Goal: Transaction & Acquisition: Book appointment/travel/reservation

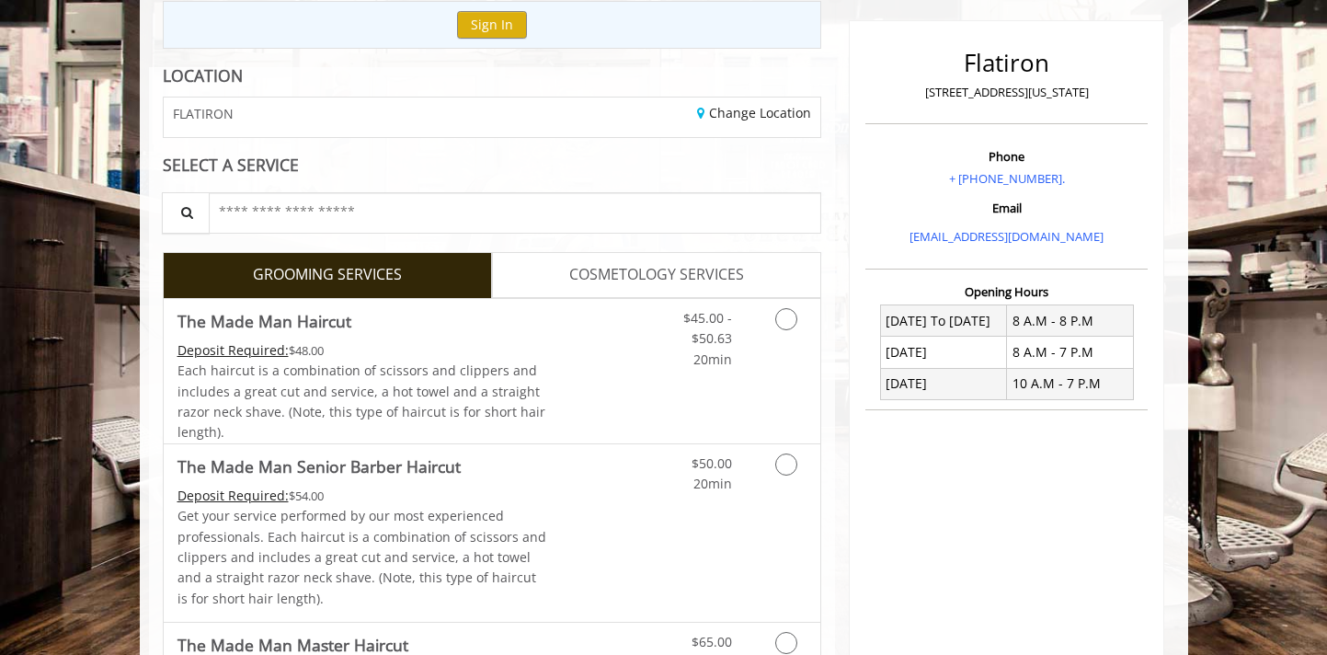
scroll to position [222, 0]
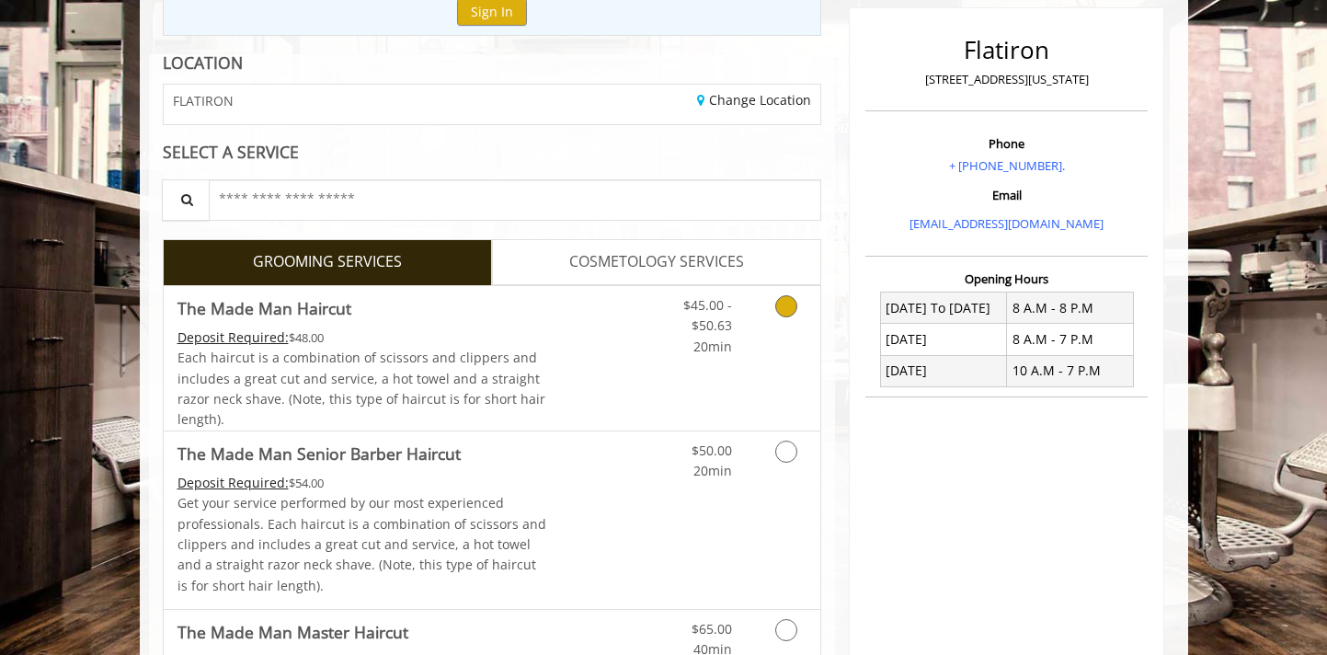
click at [790, 302] on icon "Grooming services" at bounding box center [786, 306] width 22 height 22
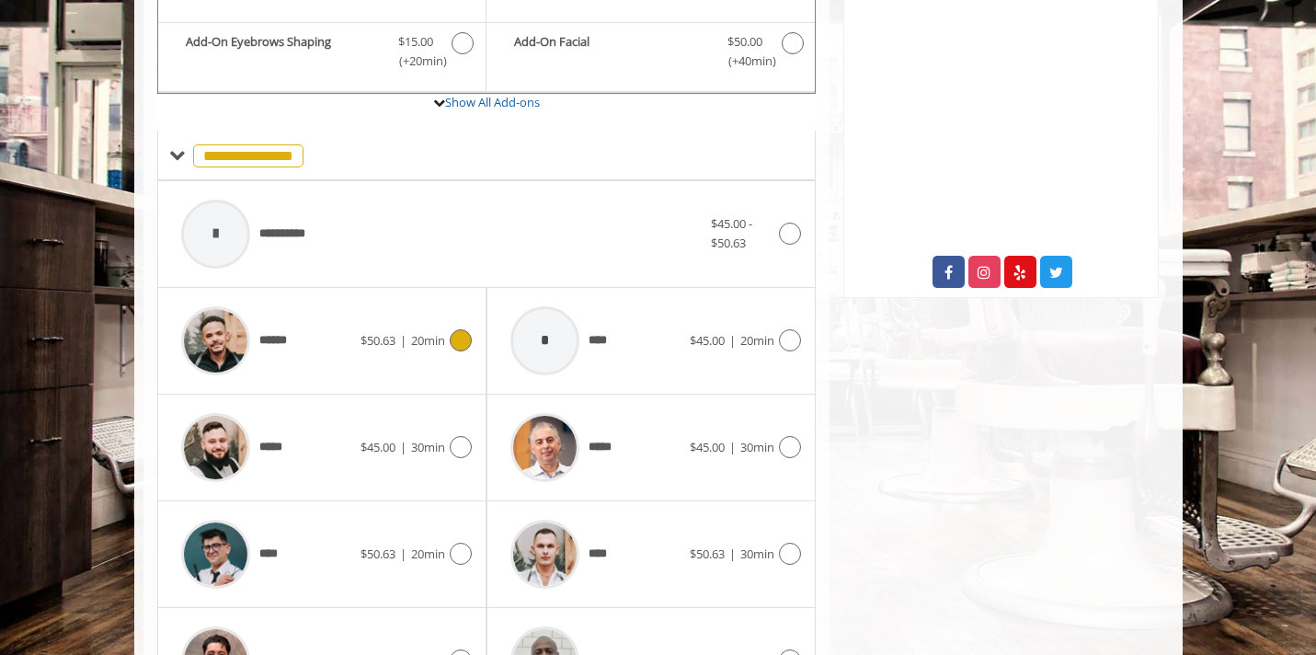
scroll to position [622, 0]
click at [448, 455] on div at bounding box center [458, 448] width 27 height 22
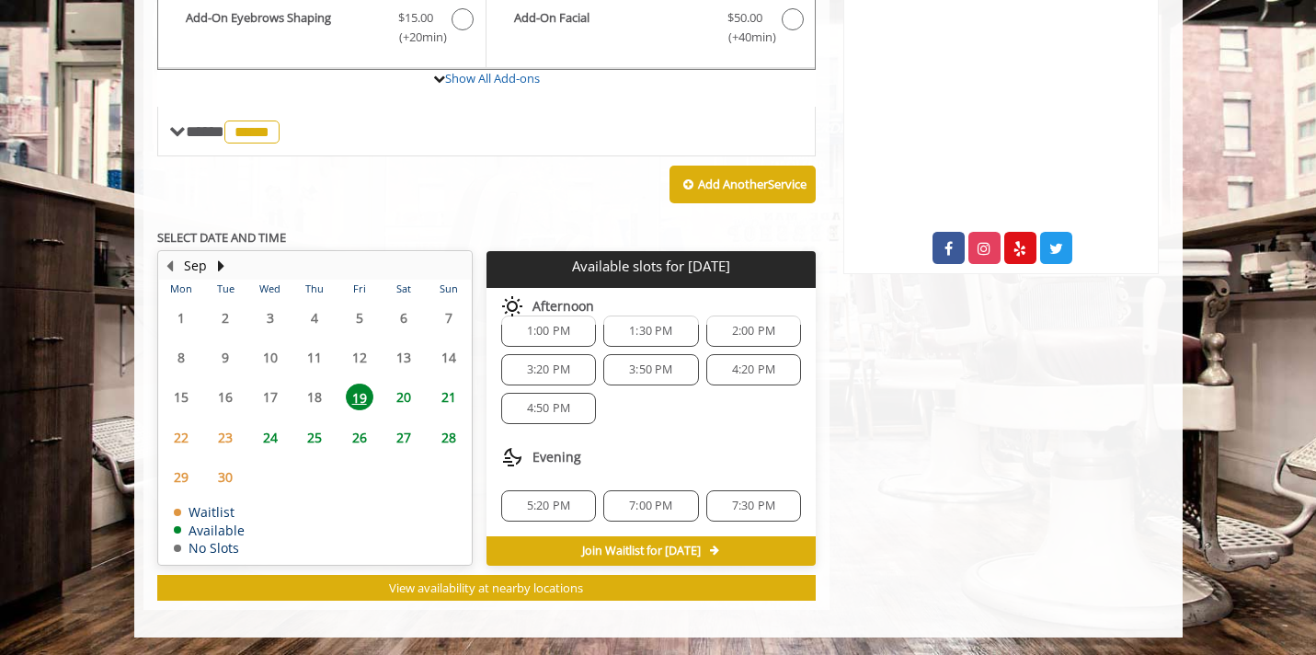
scroll to position [646, 0]
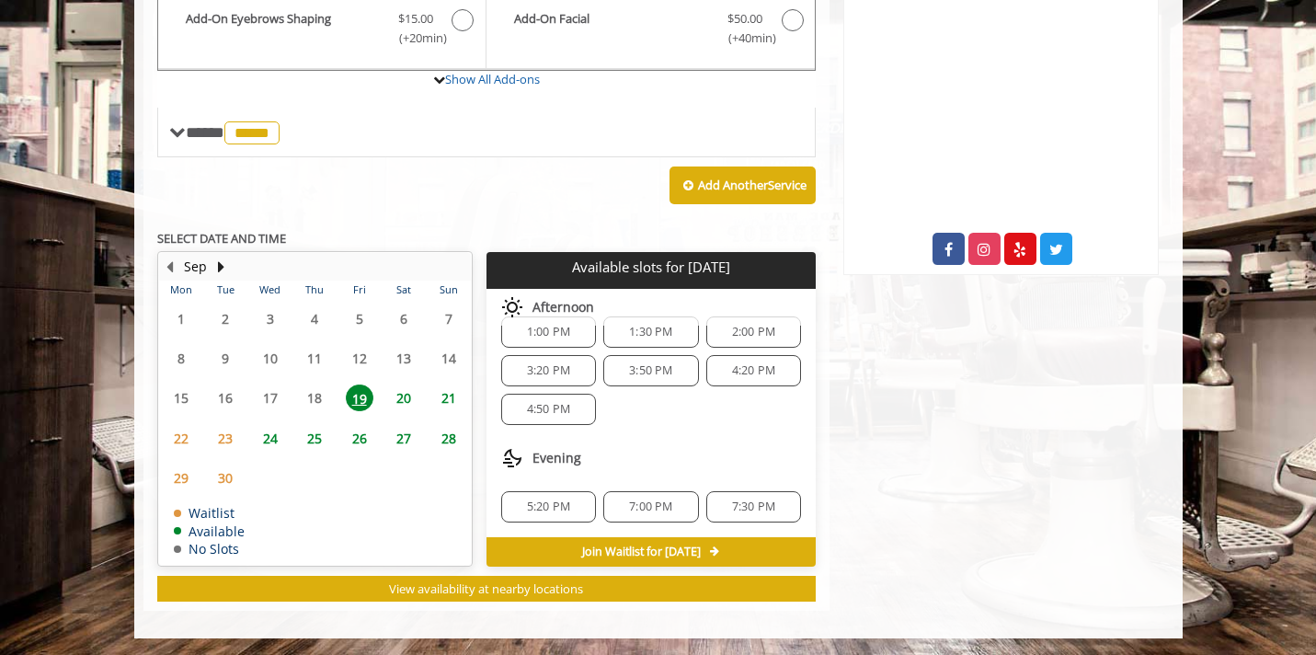
click at [560, 510] on span "5:20 PM" at bounding box center [548, 507] width 43 height 15
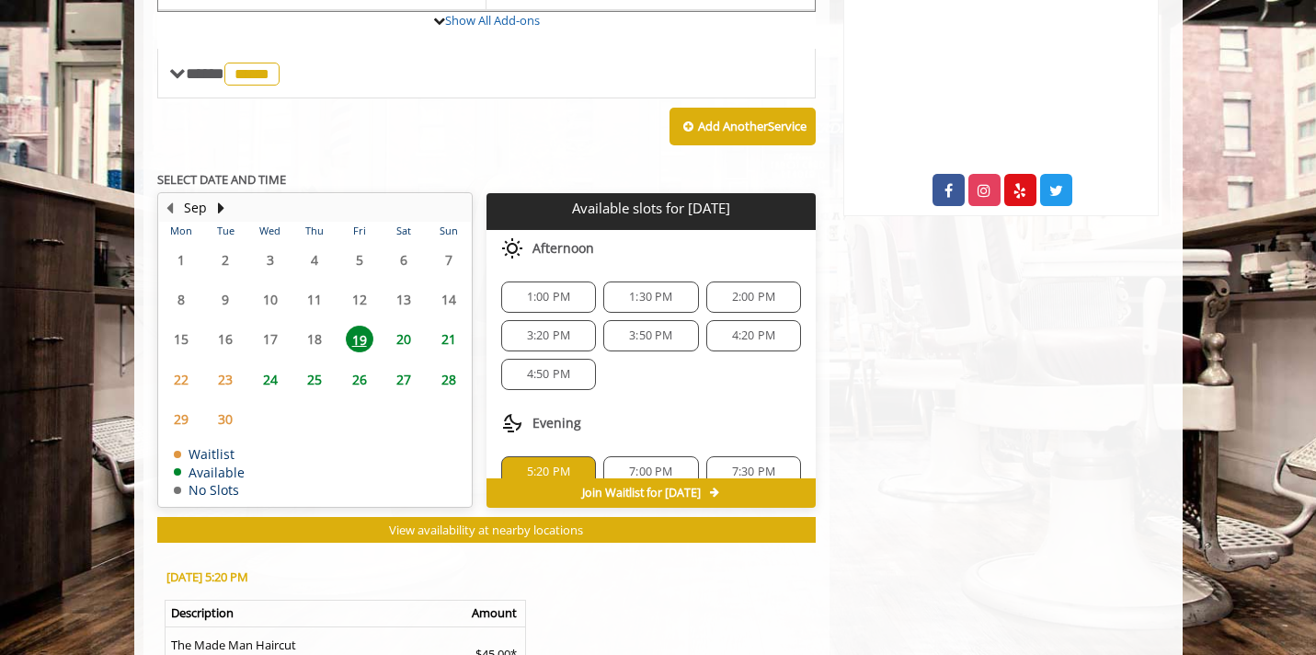
scroll to position [704, 0]
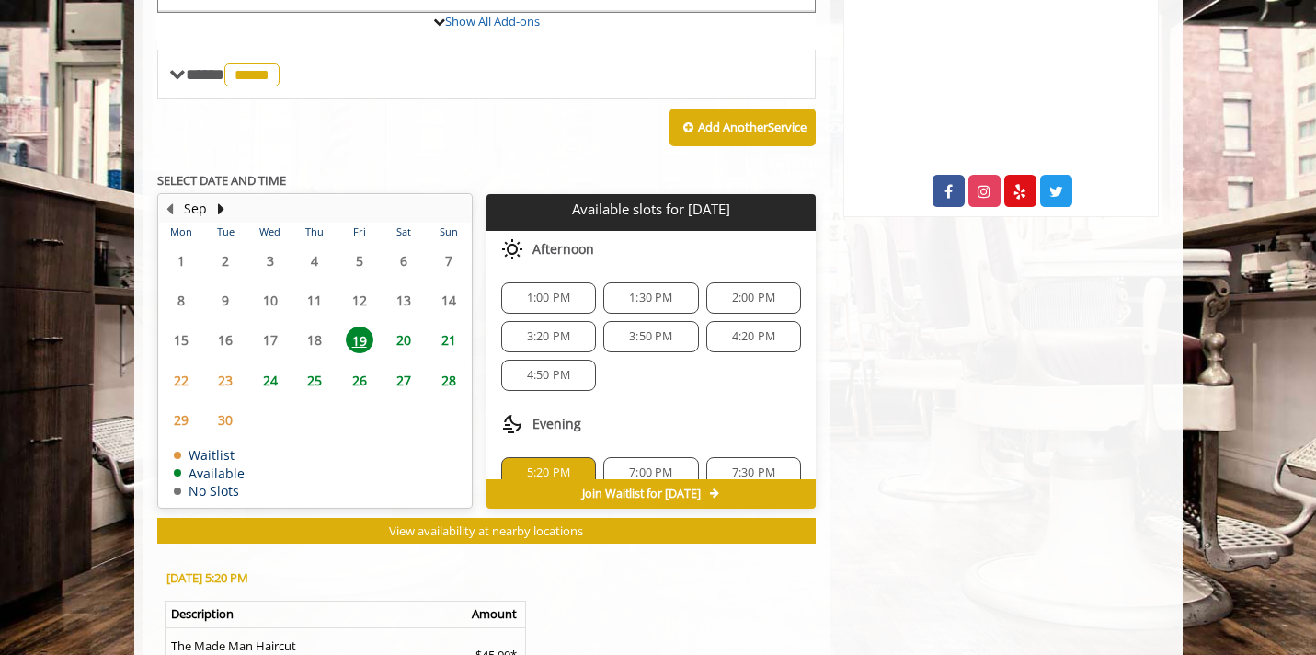
click at [401, 330] on span "20" at bounding box center [404, 340] width 28 height 27
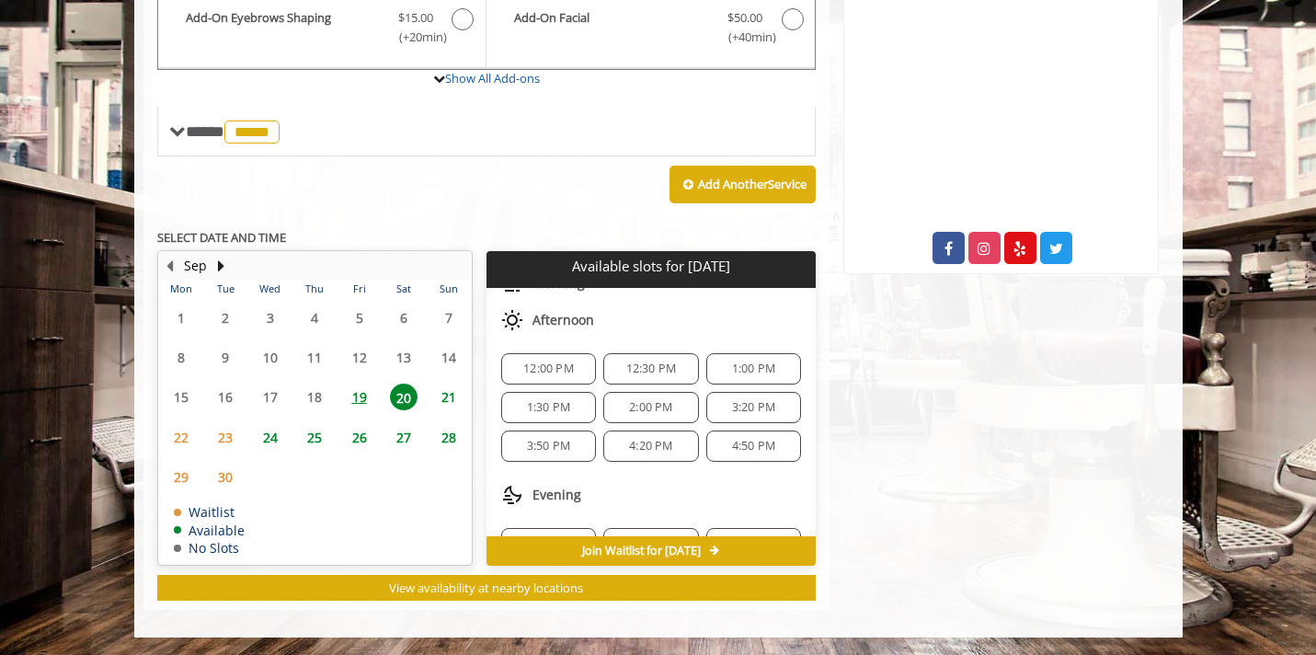
scroll to position [156, 0]
